Goal: Navigation & Orientation: Find specific page/section

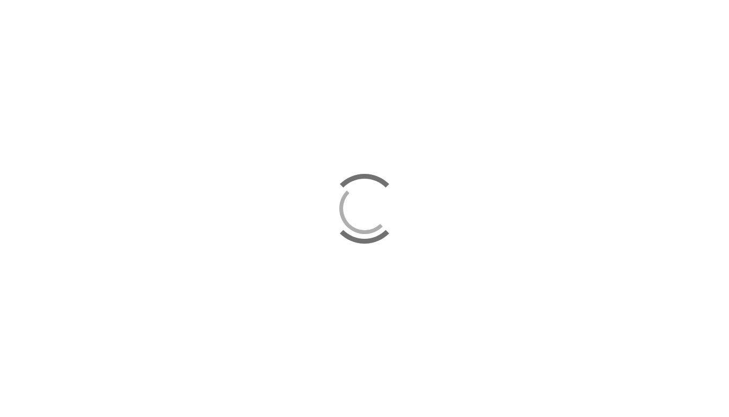
click at [573, 204] on div at bounding box center [364, 208] width 729 height 417
